Goal: Task Accomplishment & Management: Complete application form

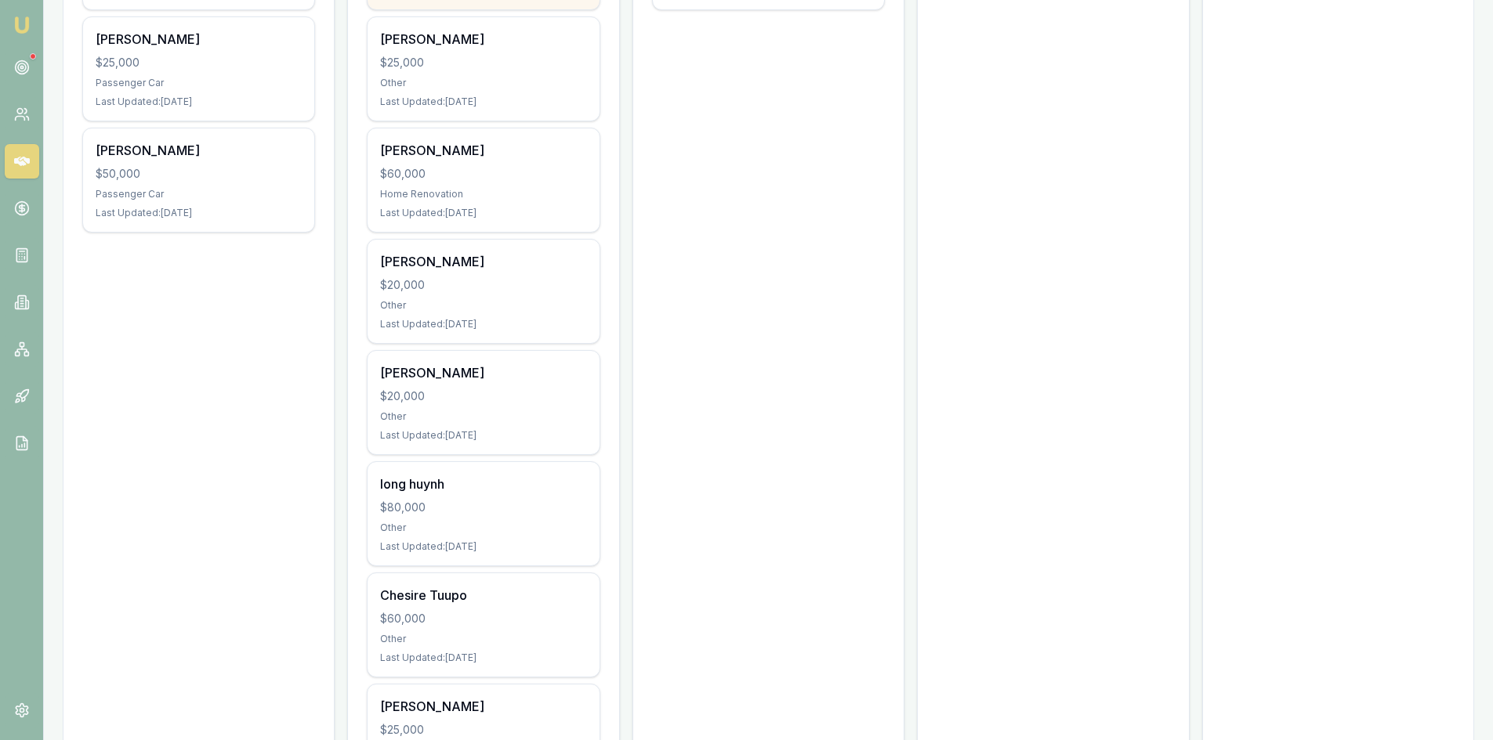
scroll to position [627, 0]
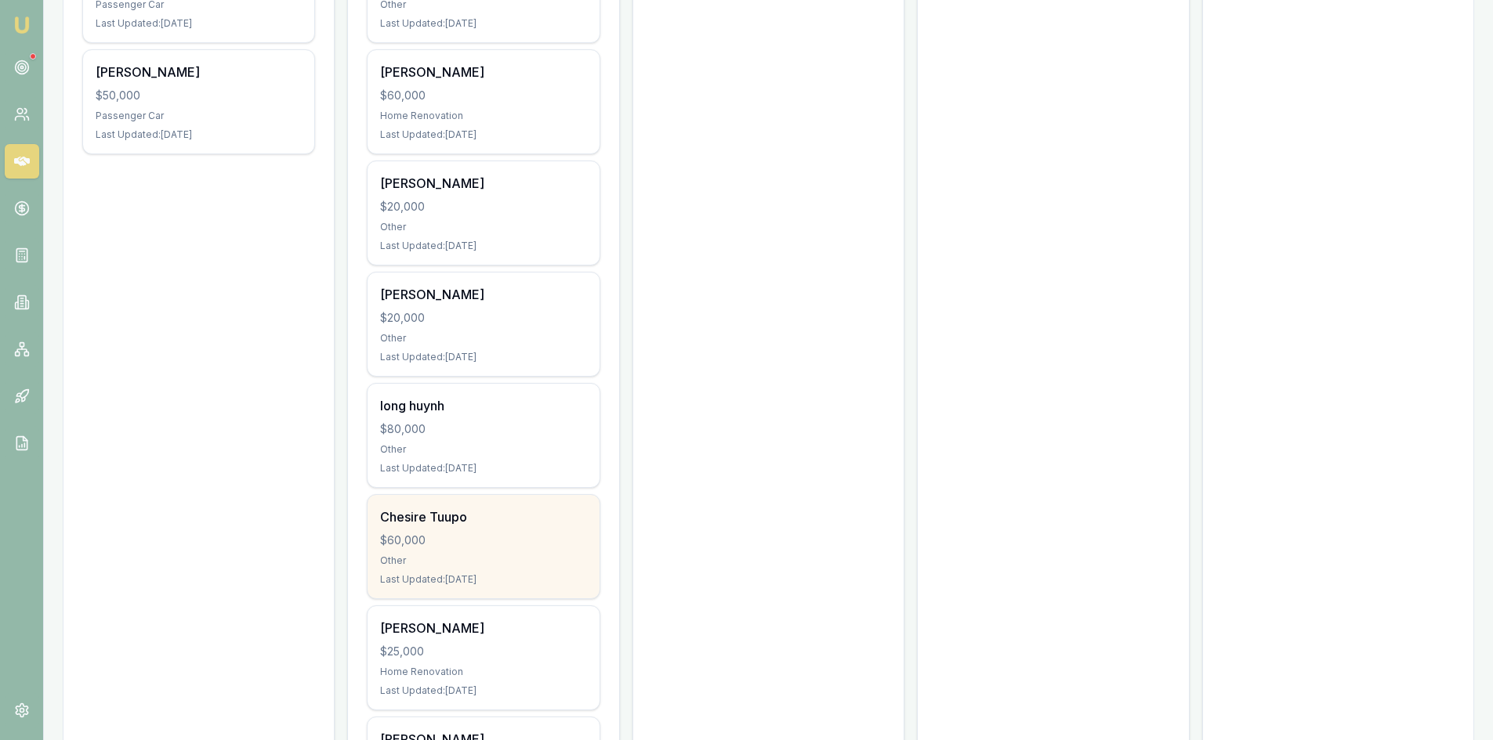
click at [454, 517] on div "Chesire Tuupo" at bounding box center [483, 517] width 206 height 19
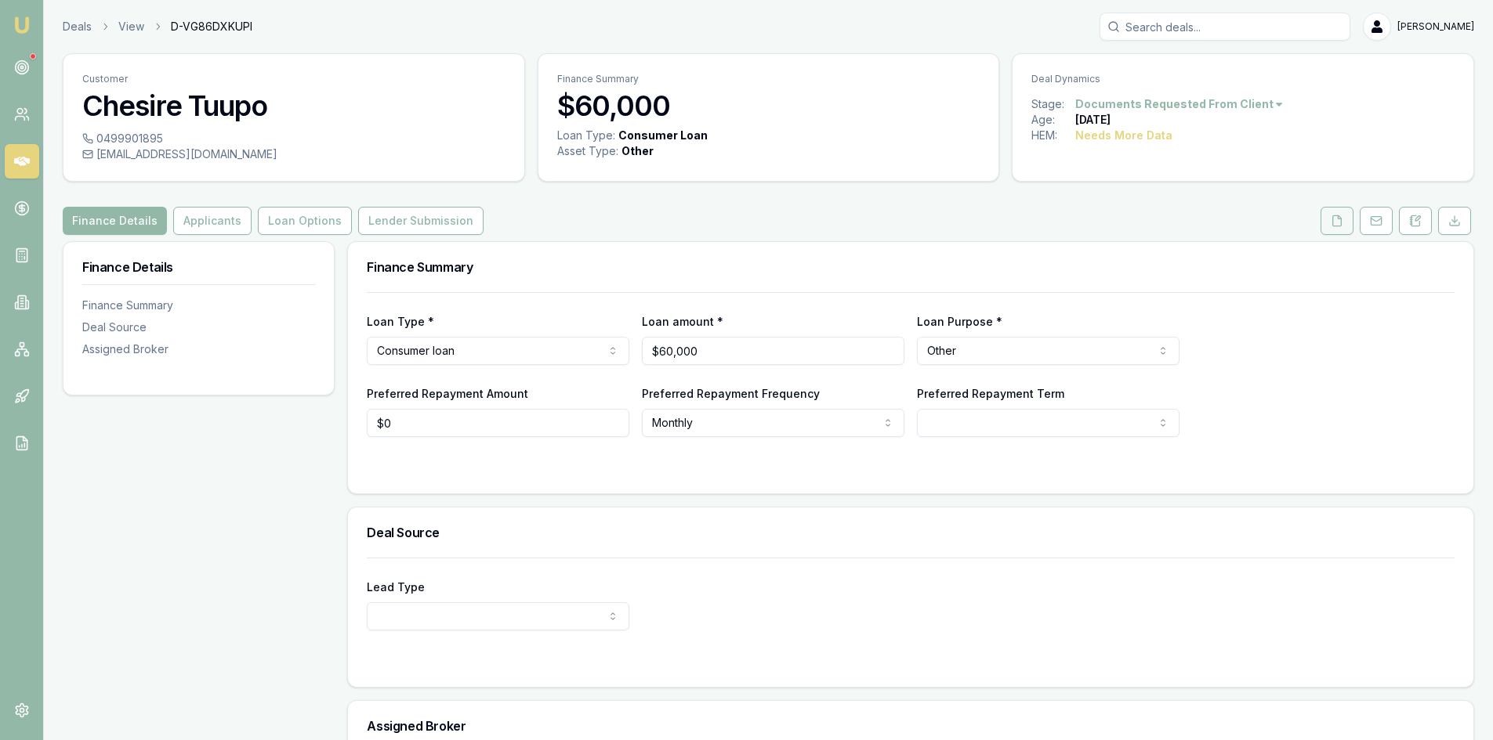
click at [1332, 226] on icon at bounding box center [1336, 221] width 13 height 13
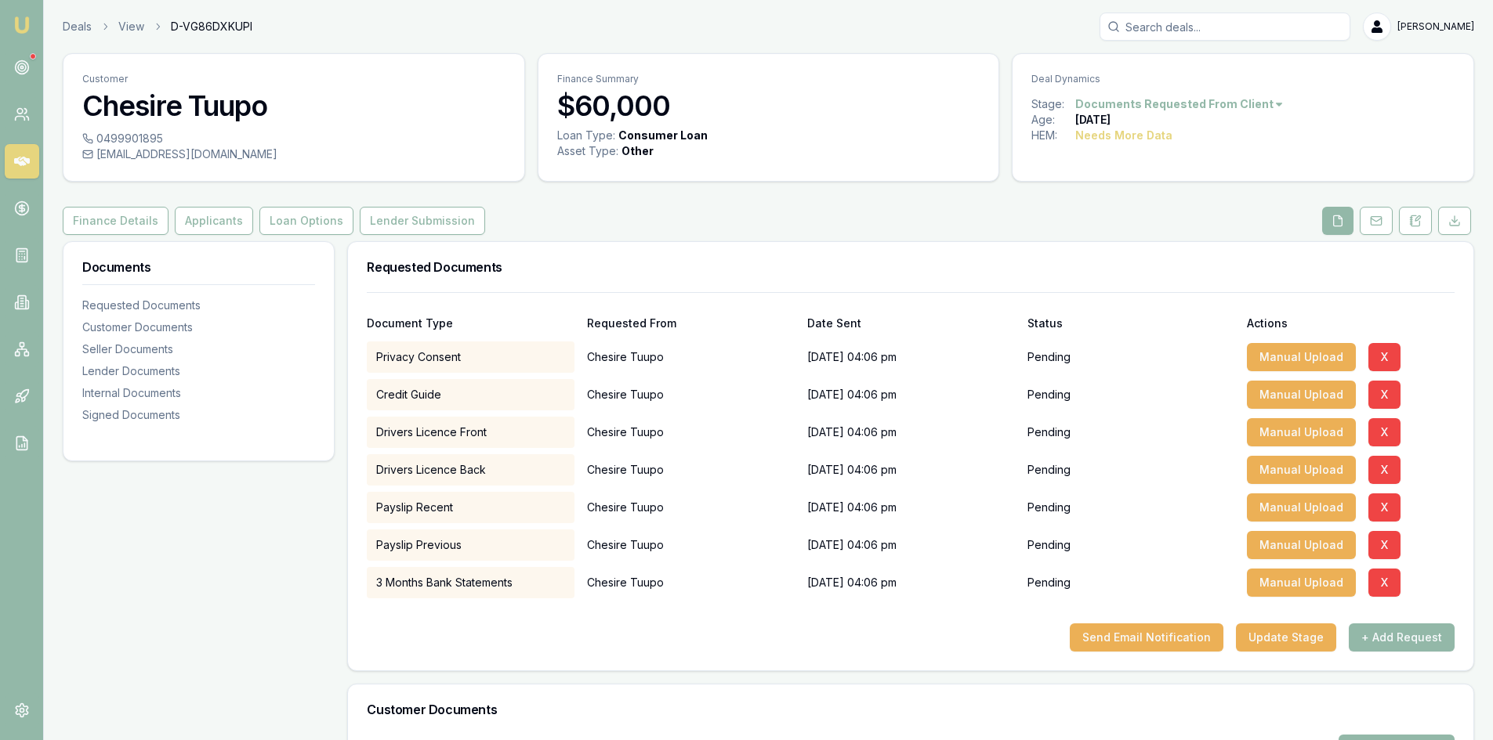
click at [1225, 30] on input "Search deals" at bounding box center [1224, 27] width 251 height 28
click at [20, 164] on icon at bounding box center [22, 161] width 16 height 9
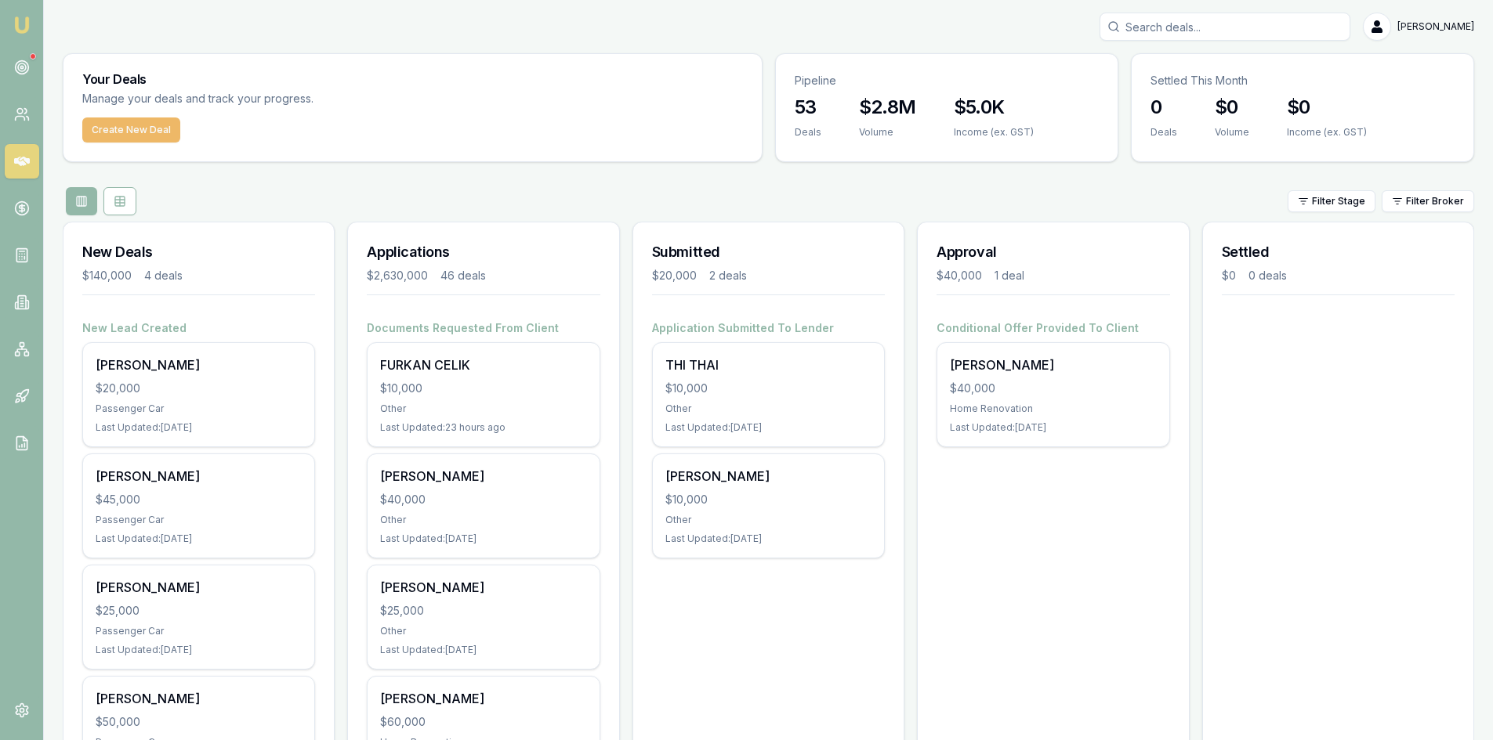
click at [97, 134] on button "Create New Deal" at bounding box center [131, 130] width 98 height 25
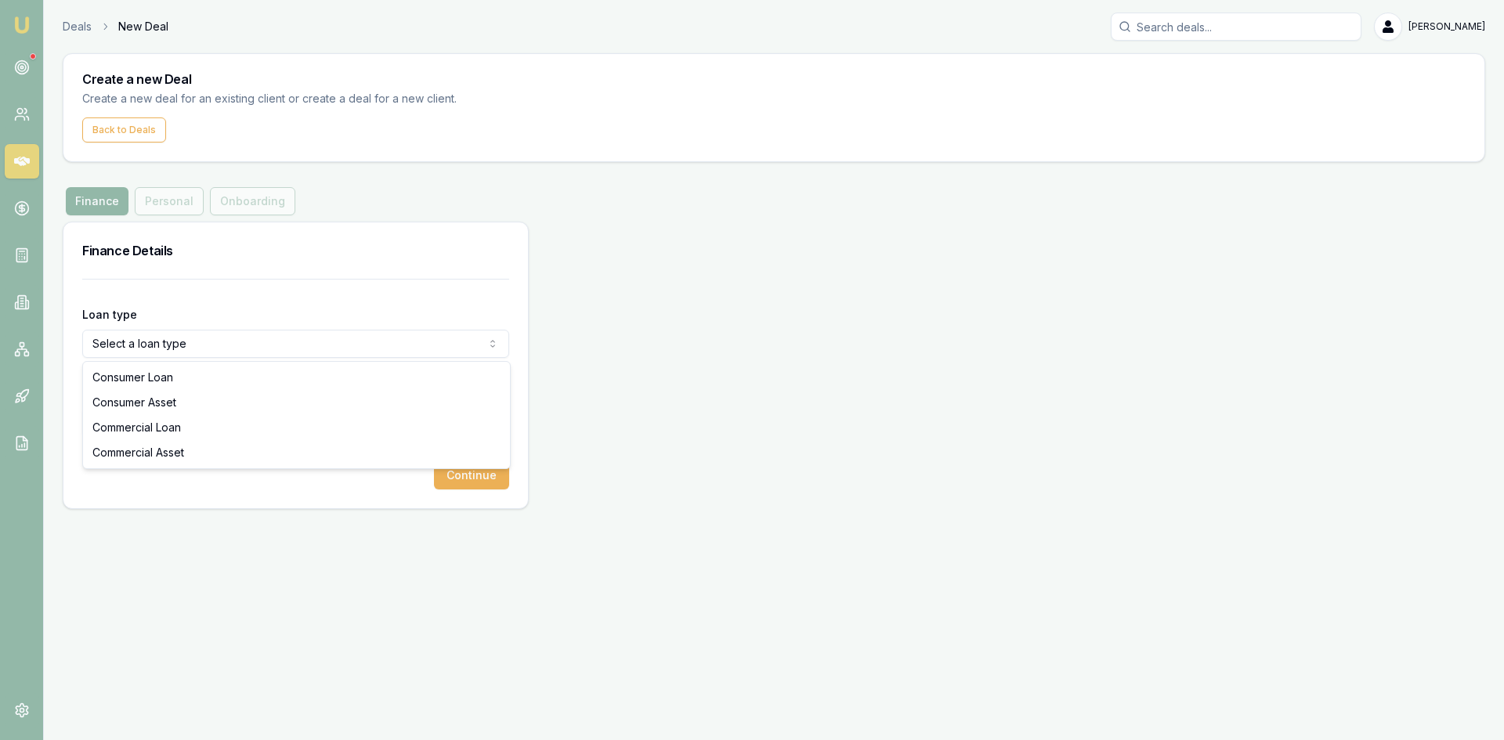
click at [175, 337] on html "Emu Broker Deals New Deal Steven Nguyen Toggle Menu Create a new Deal Create a …" at bounding box center [752, 370] width 1504 height 740
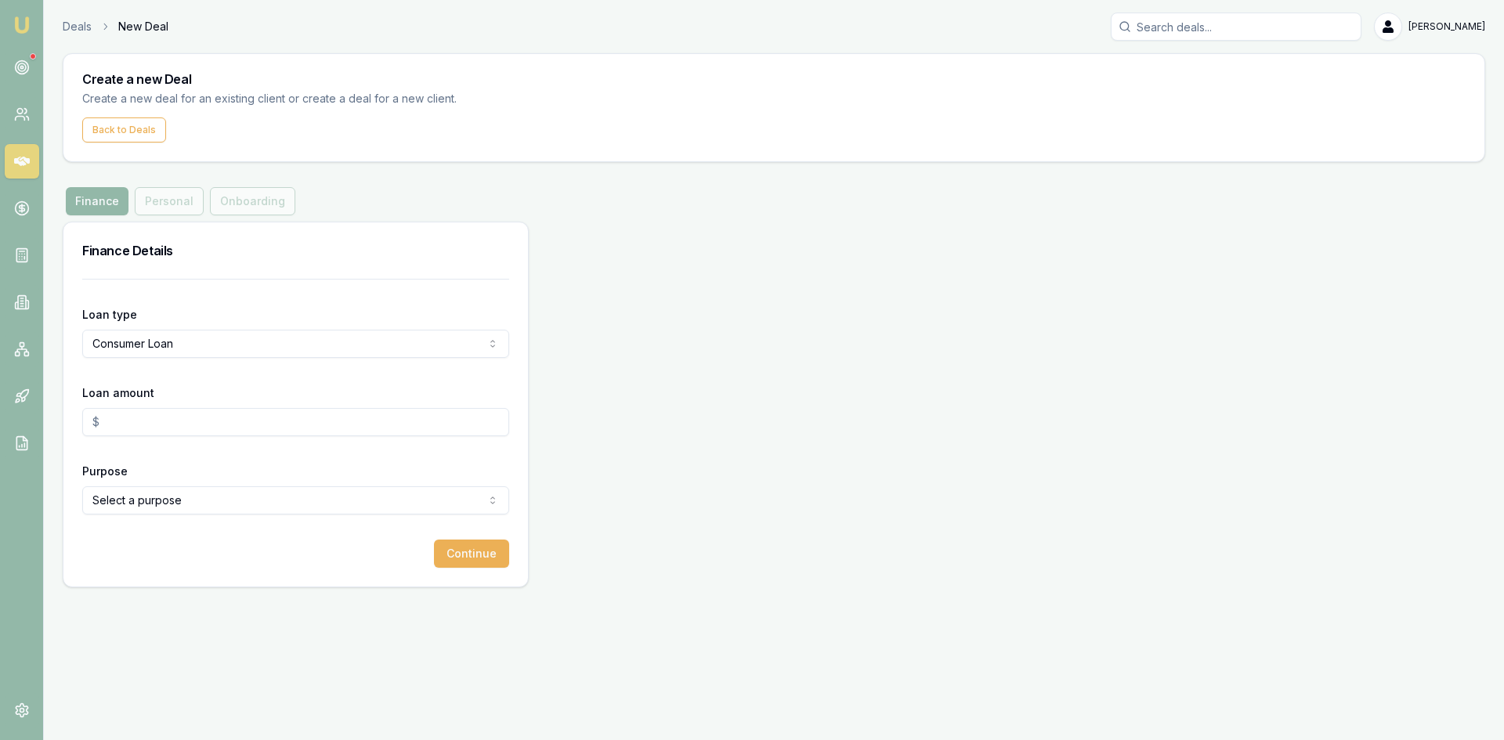
click at [126, 412] on input "Loan amount" at bounding box center [295, 422] width 427 height 28
type input "$10,000.00"
drag, startPoint x: 118, startPoint y: 660, endPoint x: 118, endPoint y: 648, distance: 11.8
click at [118, 650] on div "Emu Broker Deals New Deal Steven Nguyen Toggle Menu Create a new Deal Create a …" at bounding box center [752, 370] width 1504 height 740
click at [107, 491] on html "Emu Broker Deals New Deal Steven Nguyen Toggle Menu Create a new Deal Create a …" at bounding box center [752, 370] width 1504 height 740
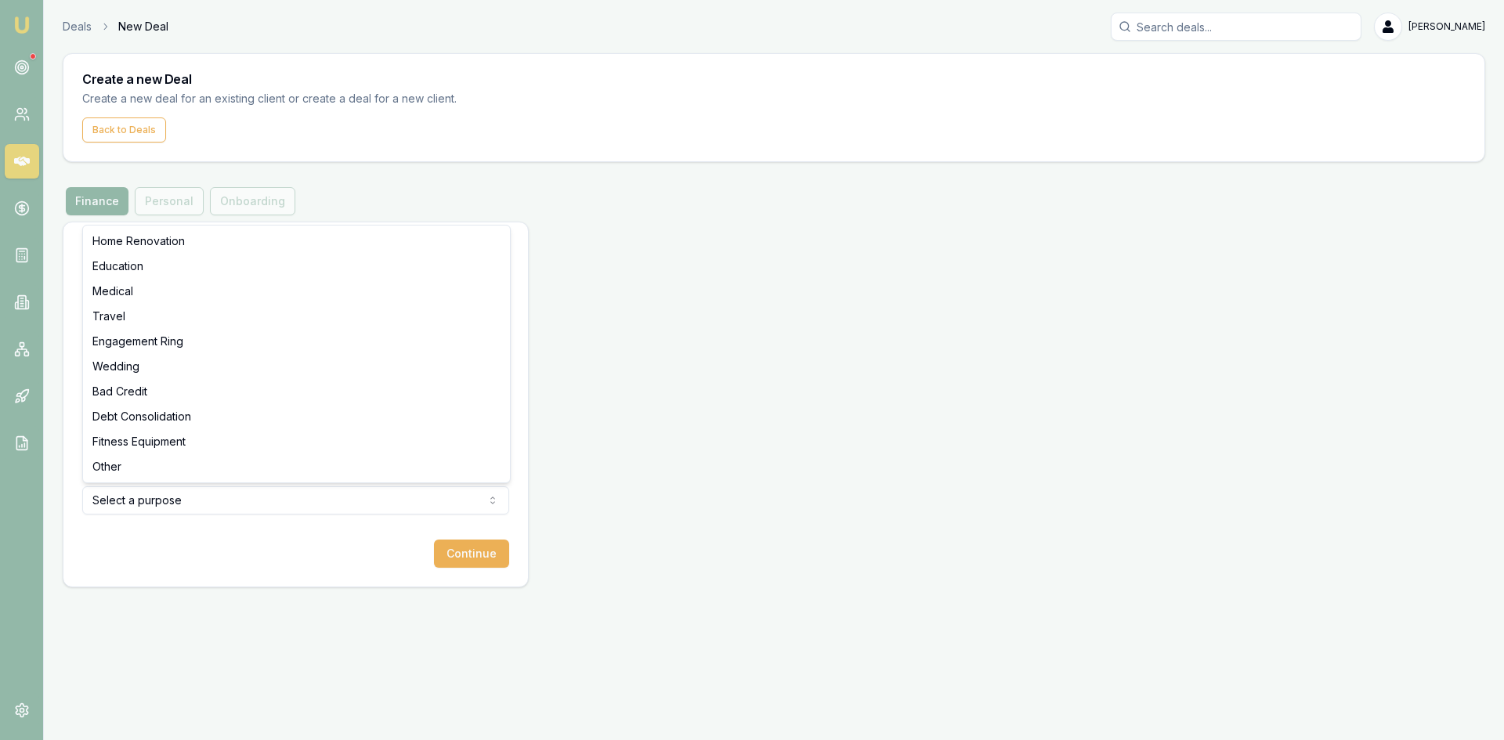
select select "OTHER"
click at [444, 548] on button "Continue" at bounding box center [471, 554] width 75 height 28
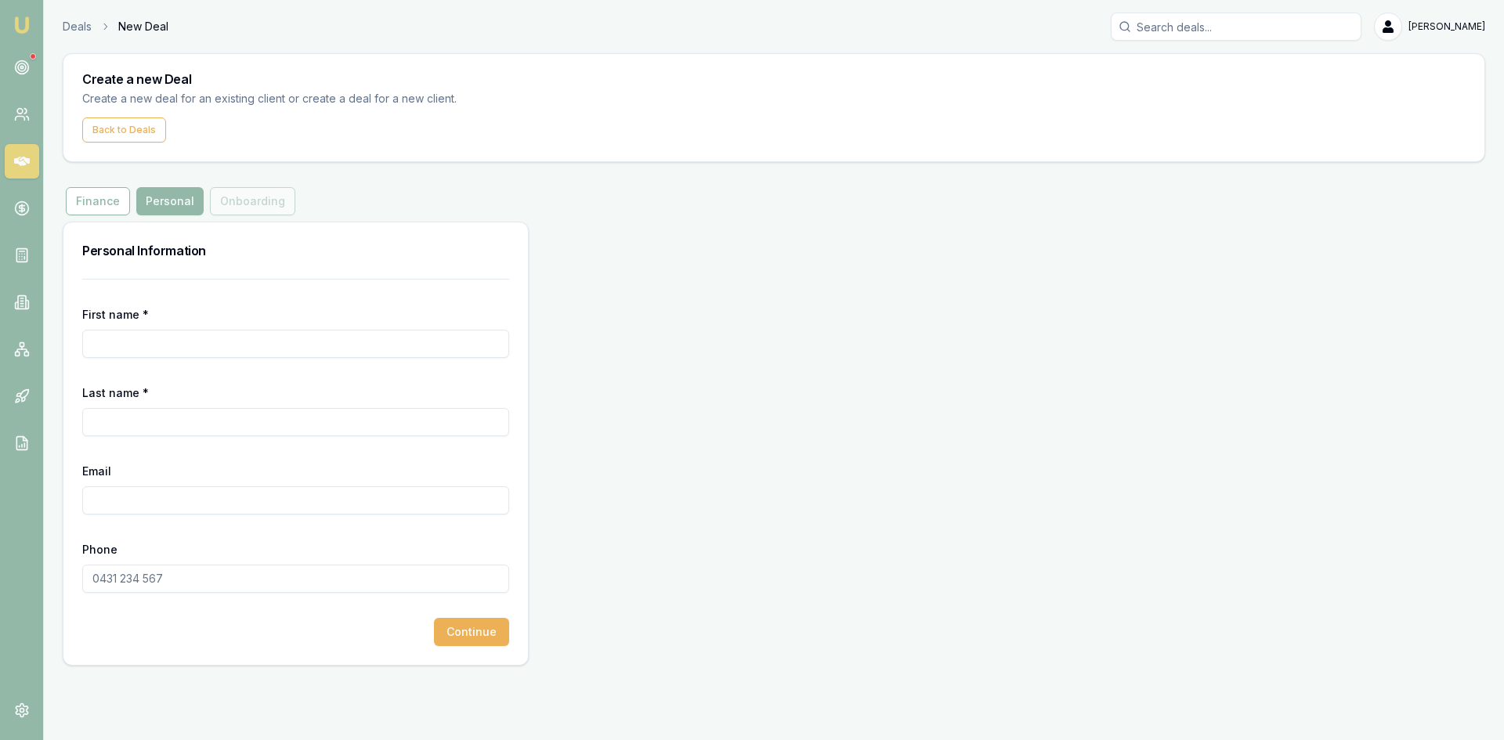
click at [205, 340] on input "First name *" at bounding box center [295, 344] width 427 height 28
type input "R"
type input "Tri"
type input "vo"
type input "trivo2508@gmail.com"
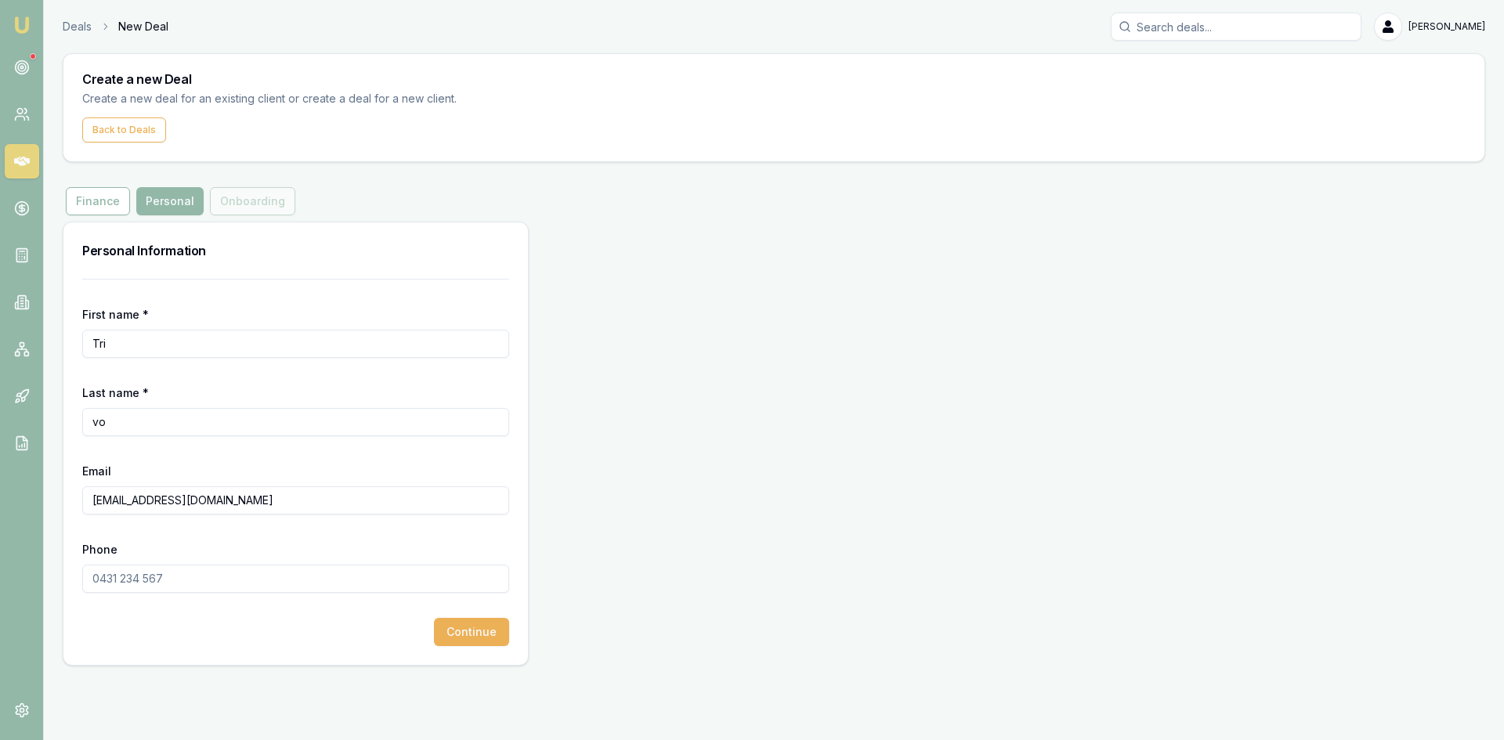
click at [130, 585] on input "Phone" at bounding box center [295, 579] width 427 height 28
type input "0432 800 997"
click at [487, 641] on button "Continue" at bounding box center [471, 632] width 75 height 28
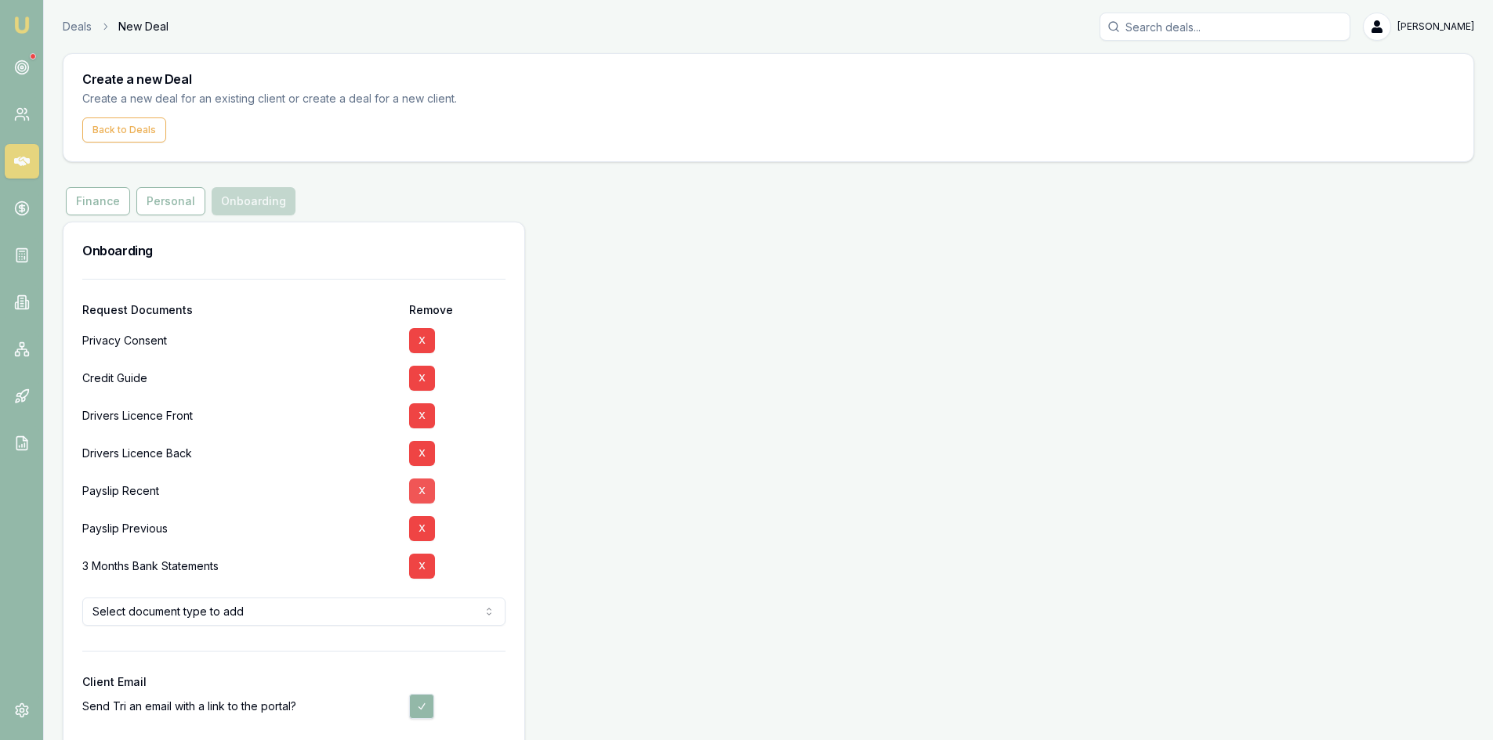
click at [416, 488] on button "X" at bounding box center [422, 491] width 26 height 25
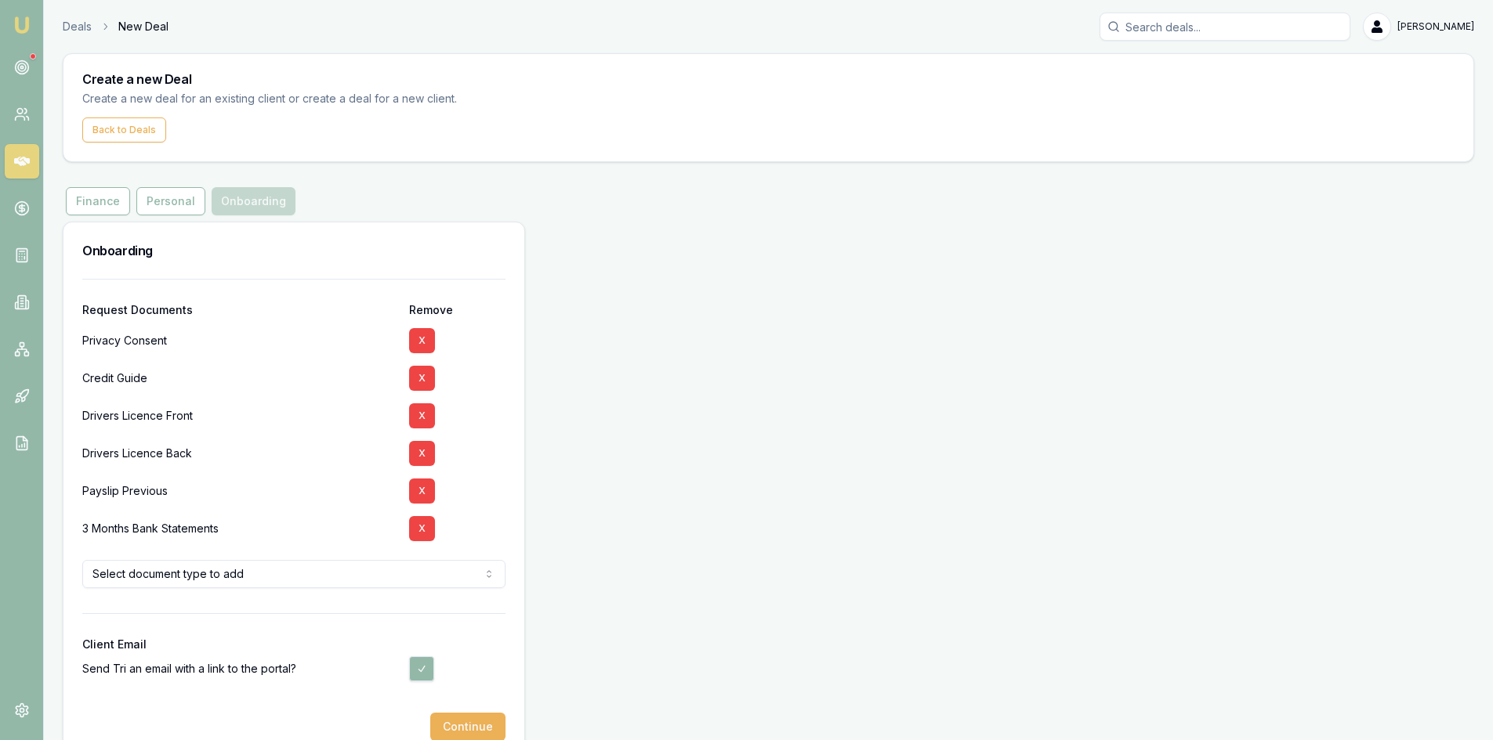
click at [256, 569] on html "Emu Broker Deals New Deal Steven Nguyen Toggle Menu Create a new Deal Create a …" at bounding box center [746, 370] width 1493 height 740
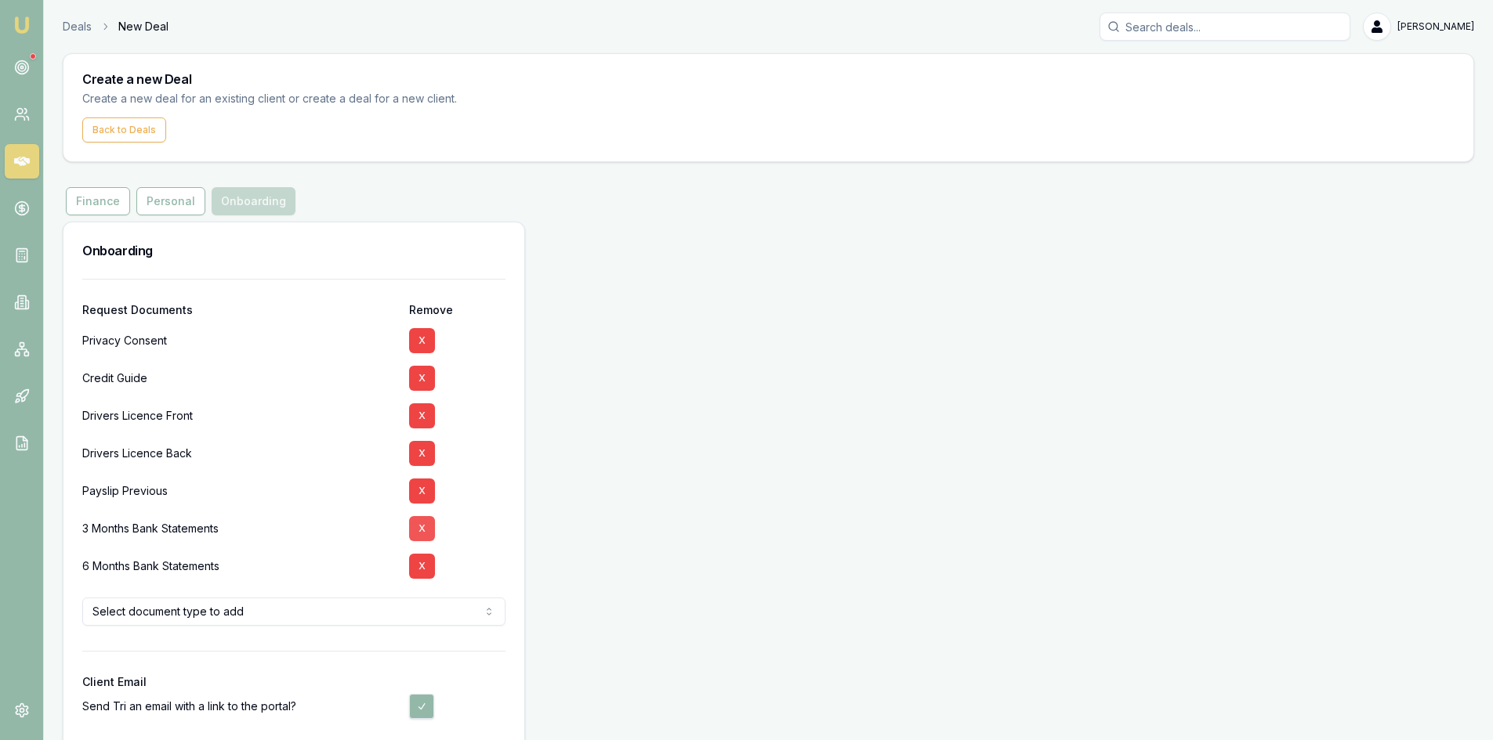
click at [428, 530] on button "X" at bounding box center [422, 528] width 26 height 25
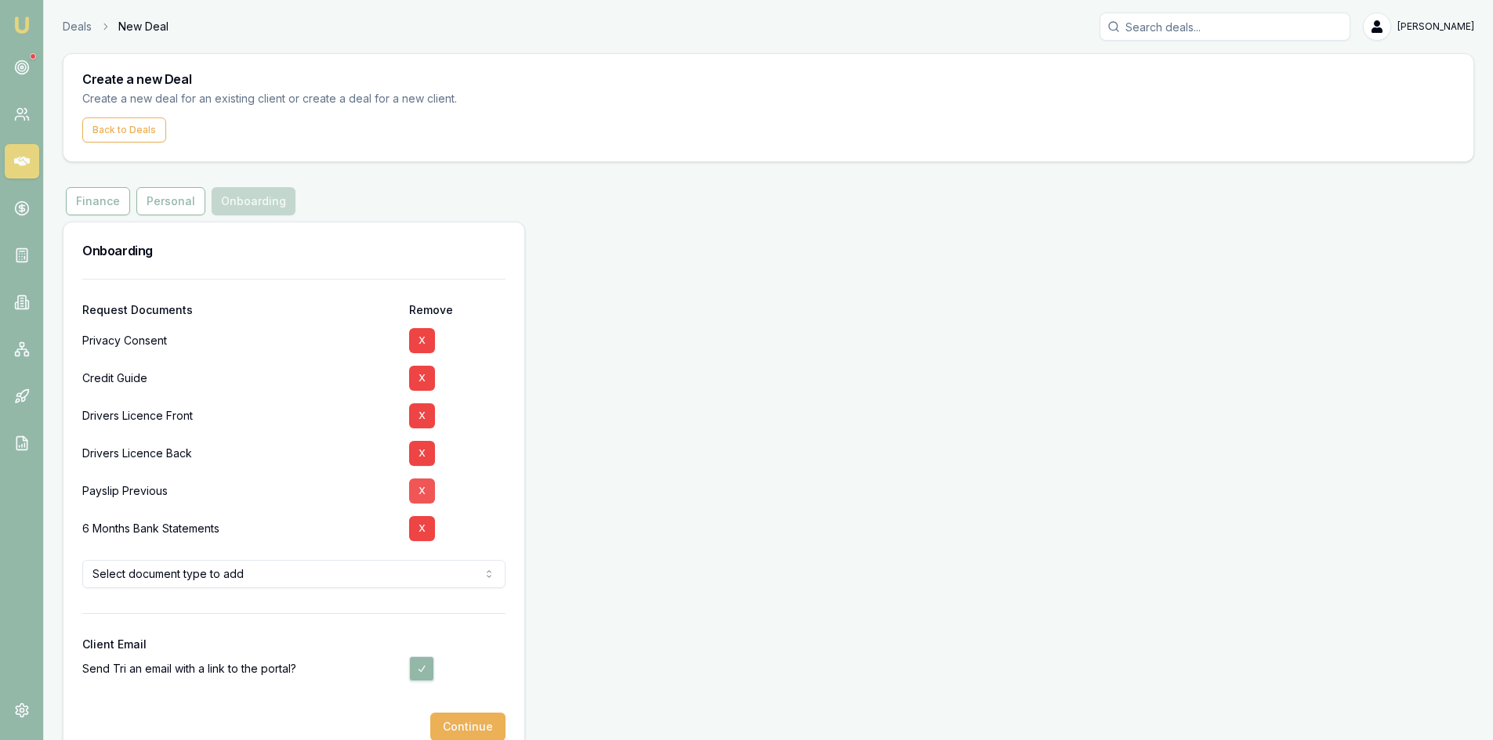
click at [419, 491] on button "X" at bounding box center [422, 491] width 26 height 25
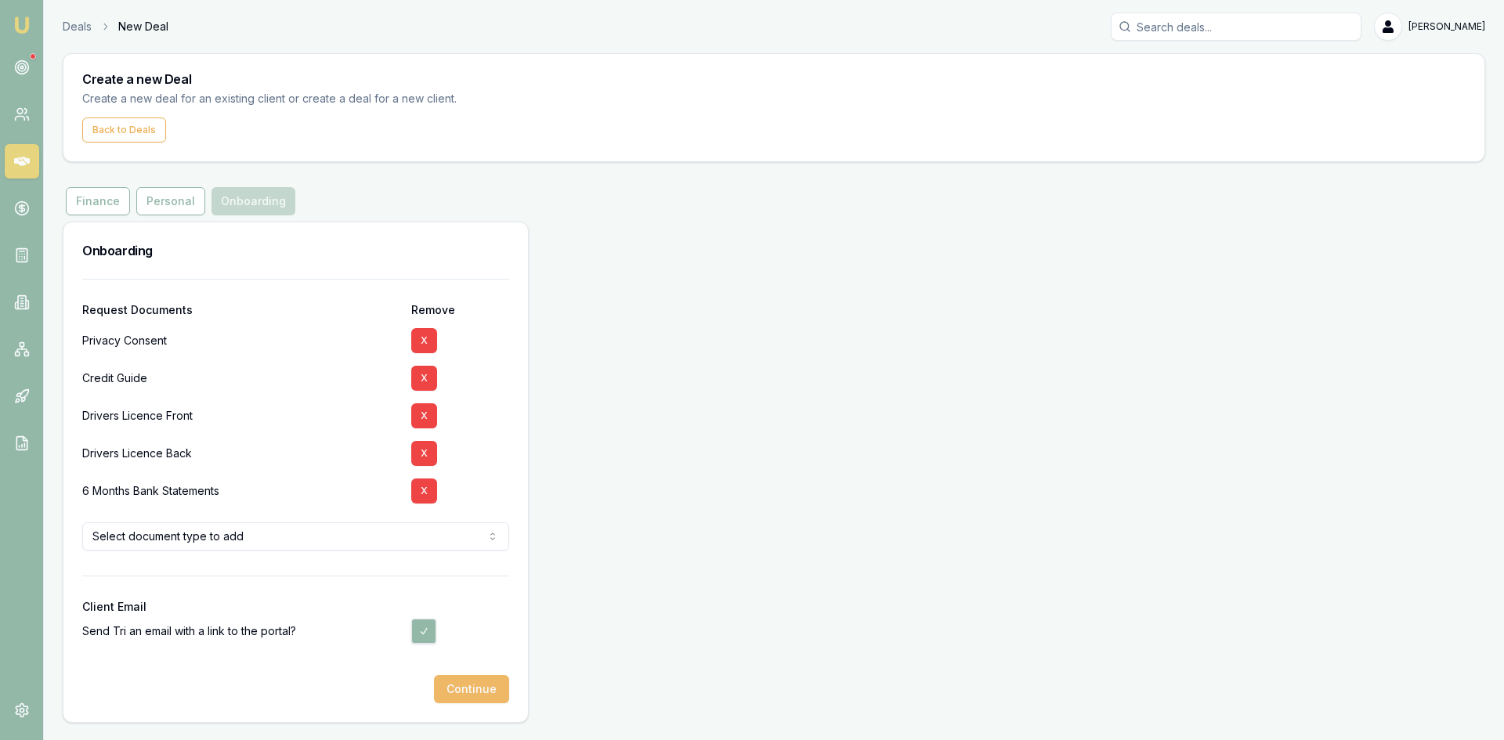
click at [472, 684] on button "Continue" at bounding box center [471, 689] width 75 height 28
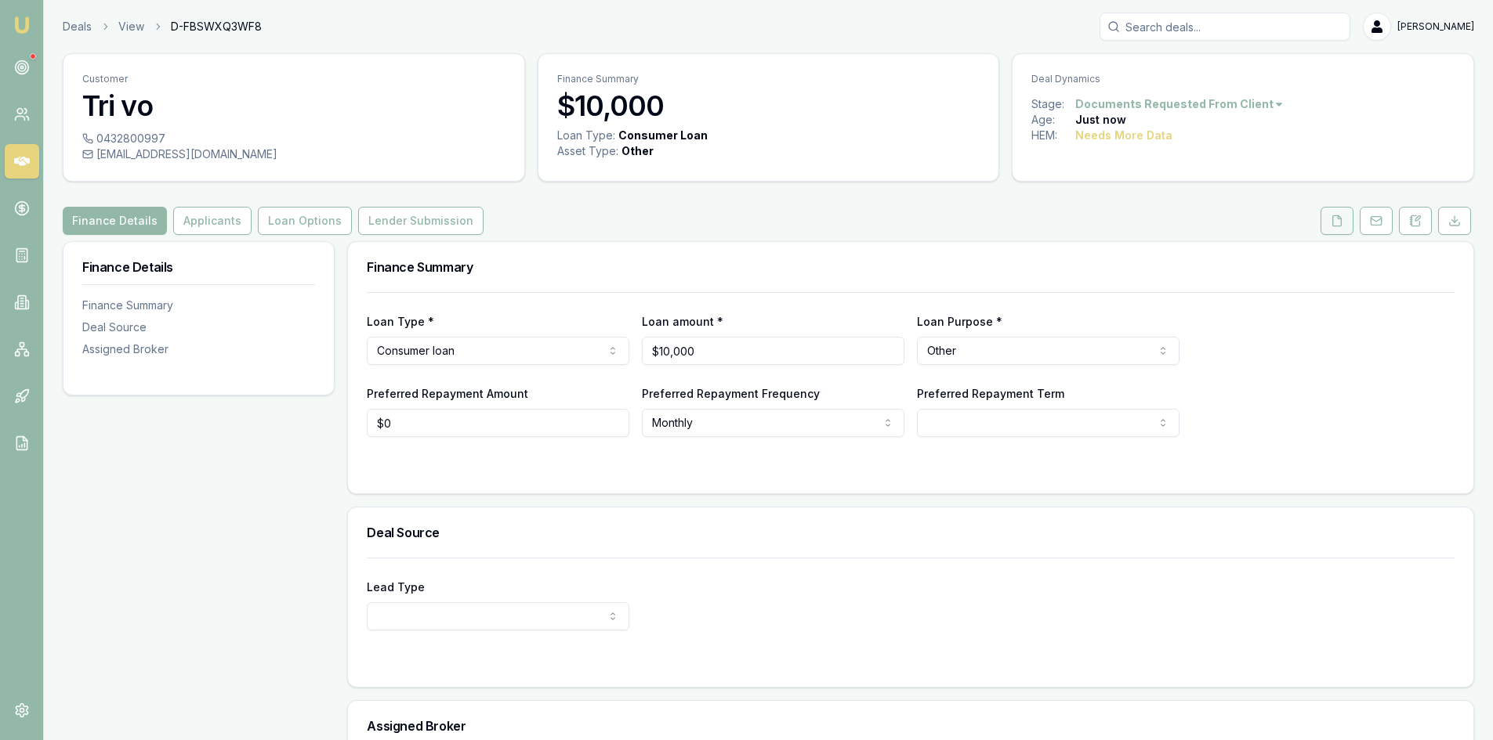
click at [1341, 224] on icon at bounding box center [1337, 220] width 9 height 10
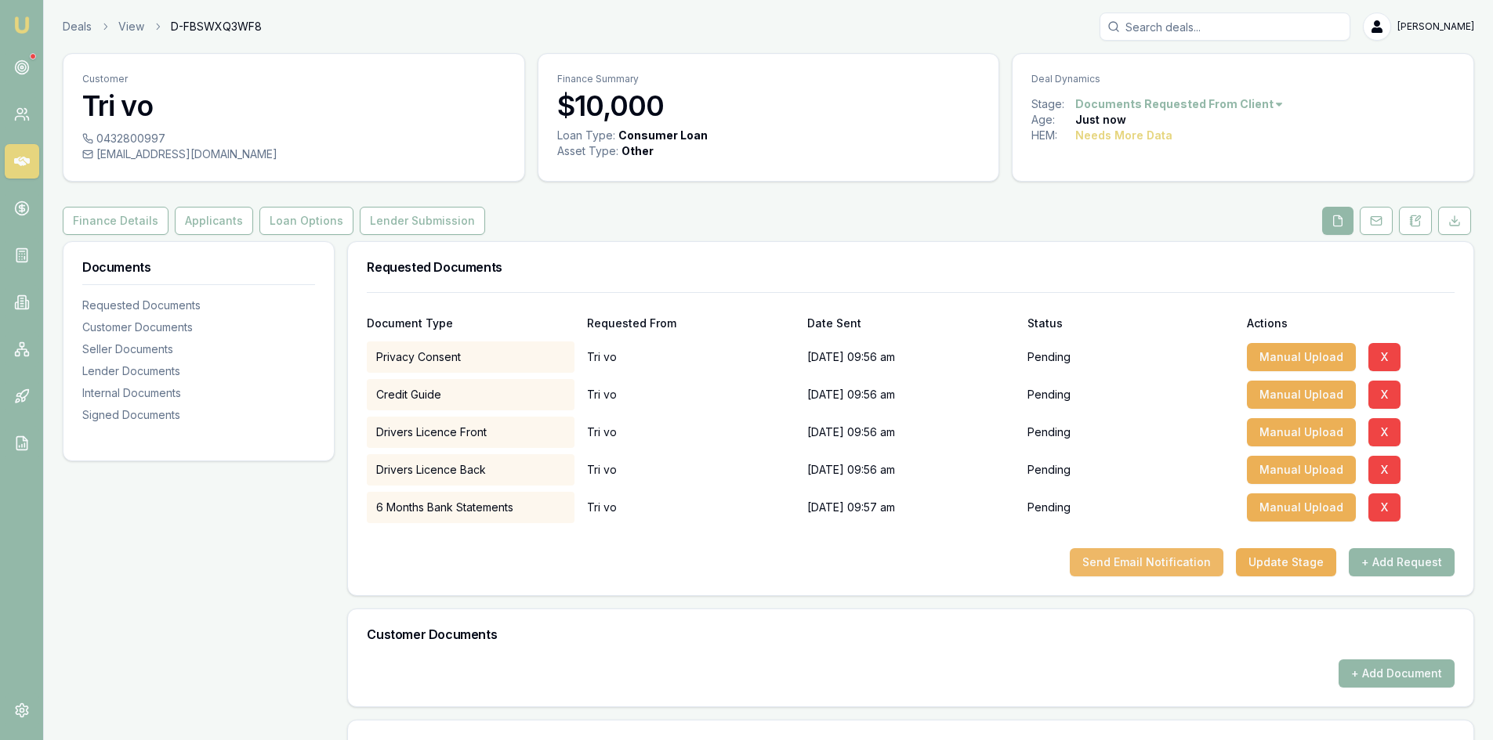
click at [1160, 570] on button "Send Email Notification" at bounding box center [1147, 562] width 154 height 28
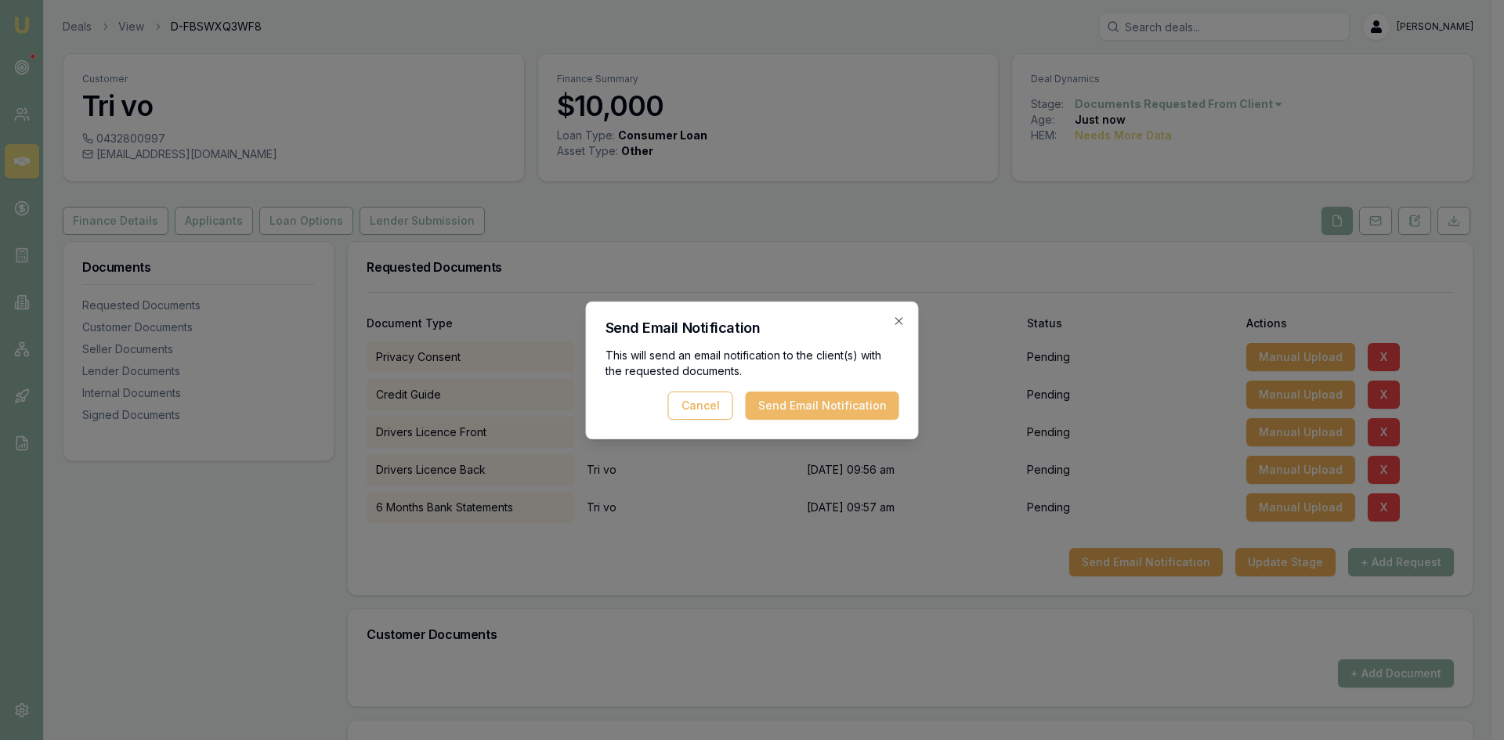
click at [794, 394] on button "Send Email Notification" at bounding box center [823, 406] width 154 height 28
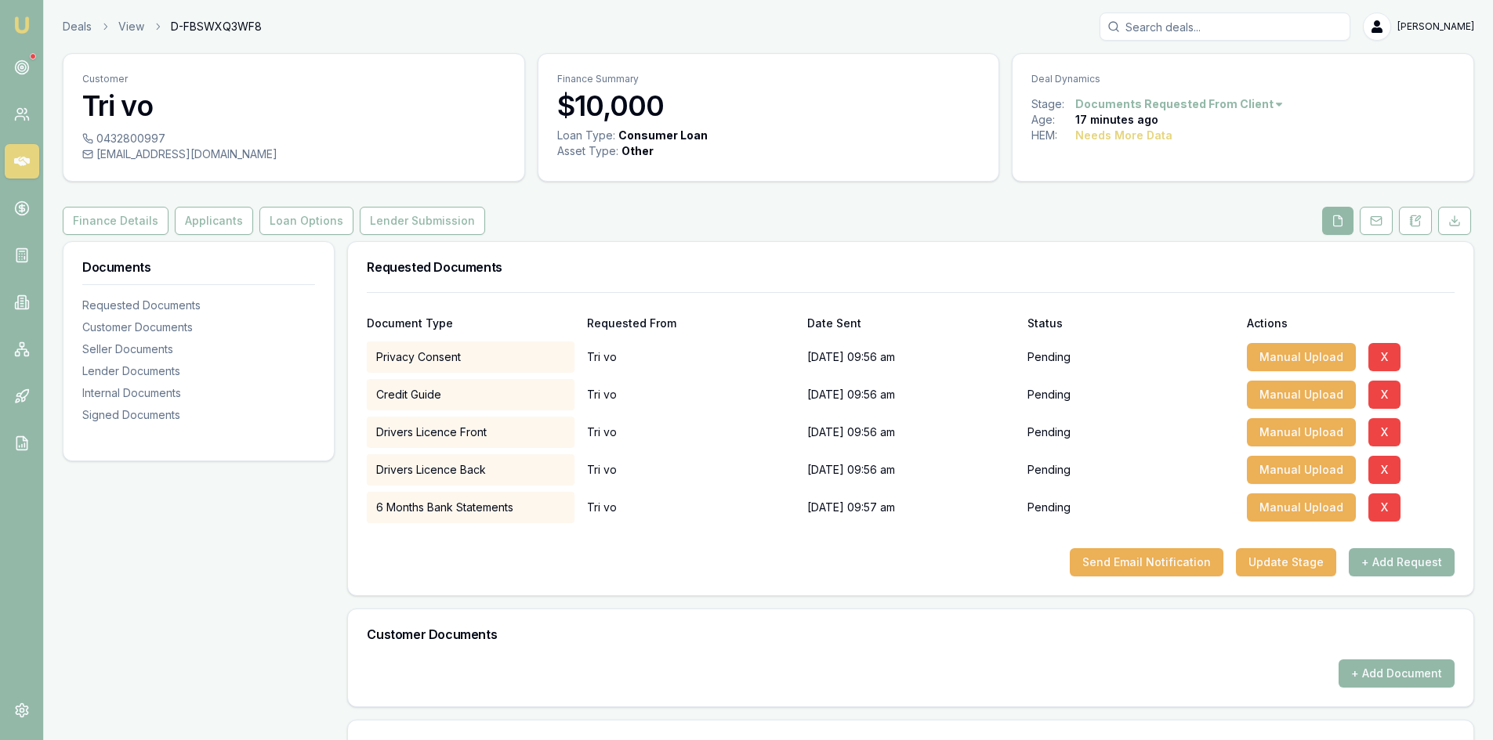
click at [1200, 31] on input "Search deals" at bounding box center [1224, 27] width 251 height 28
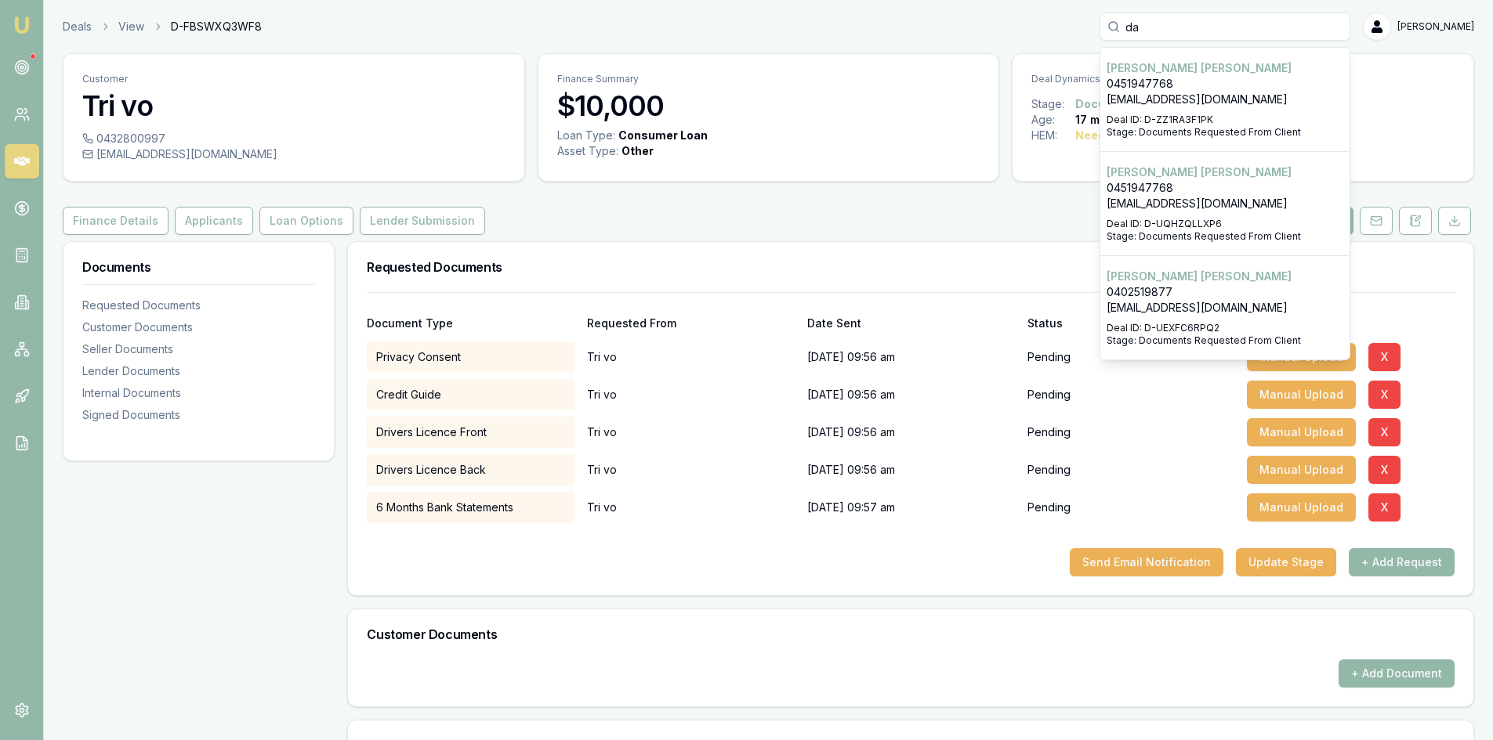
type input "d"
type input "pham nguyen"
click at [1203, 90] on p "0420234539" at bounding box center [1224, 84] width 237 height 16
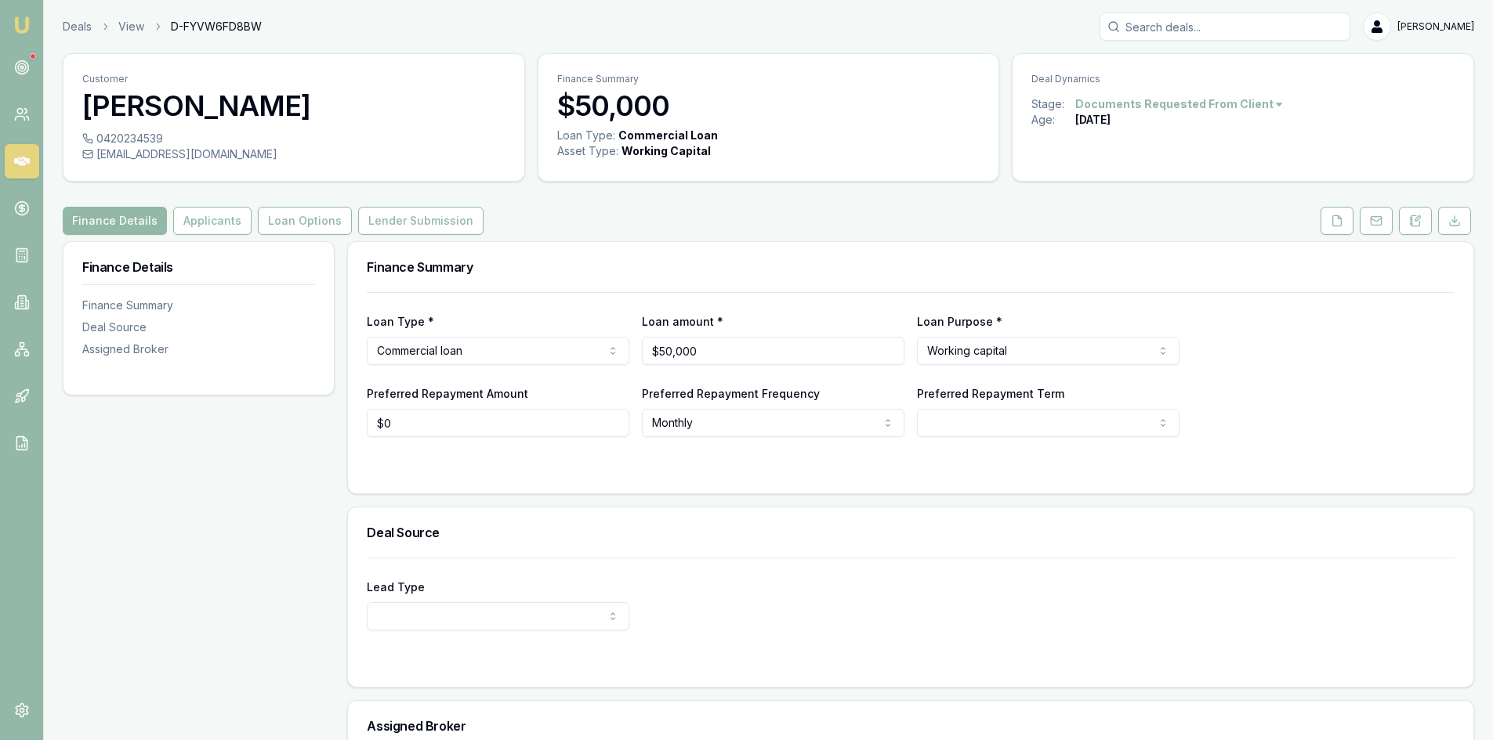
click at [1267, 27] on input "Search deals" at bounding box center [1224, 27] width 251 height 28
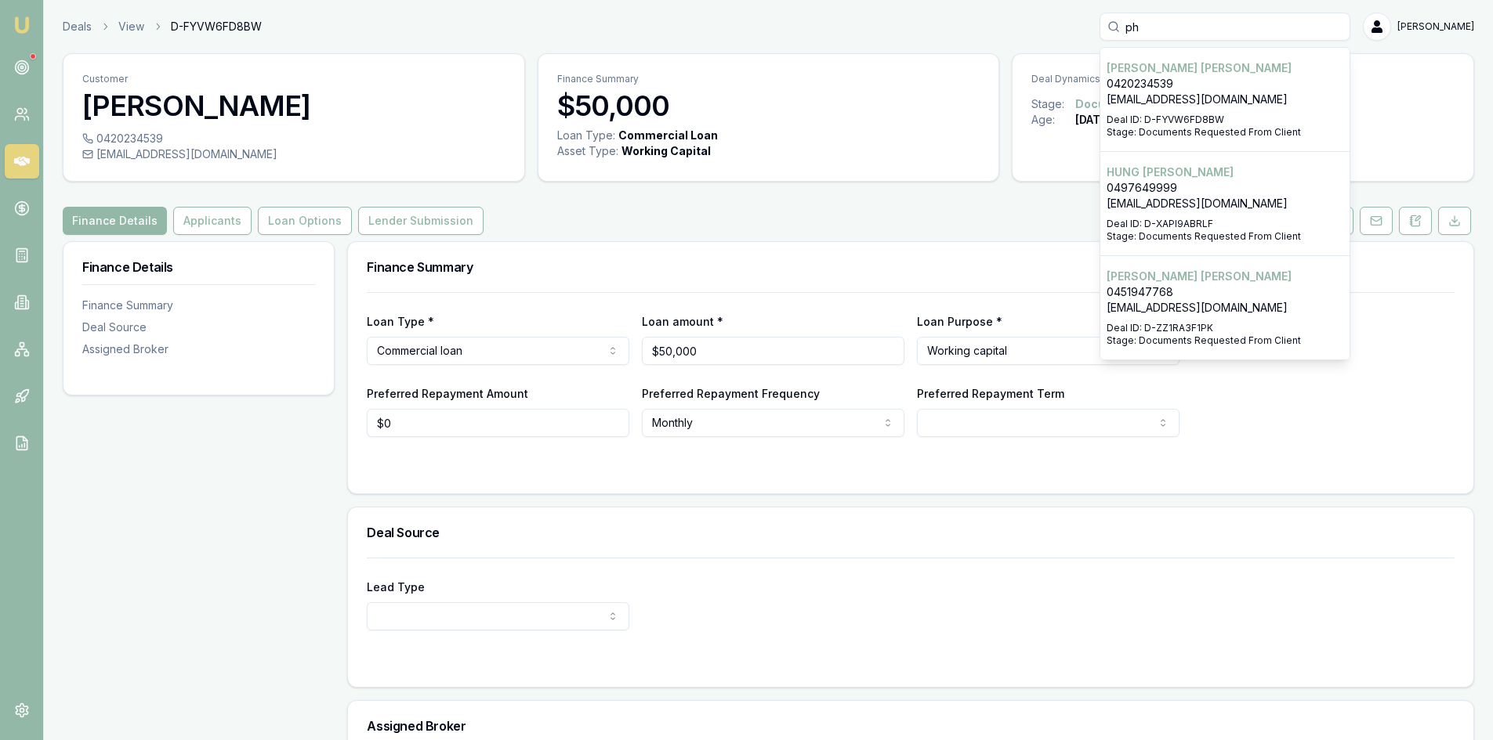
type input "p"
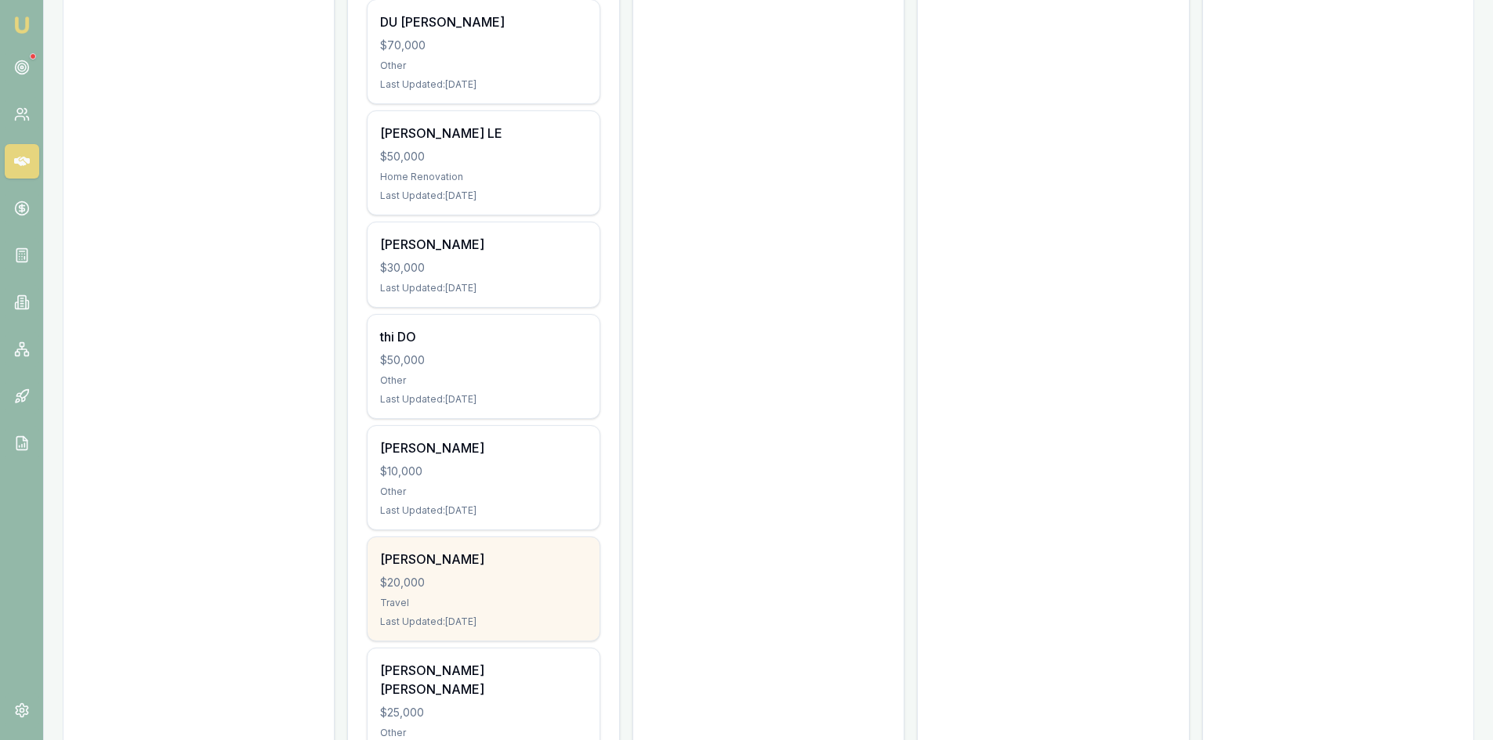
scroll to position [1410, 0]
